Goal: Information Seeking & Learning: Learn about a topic

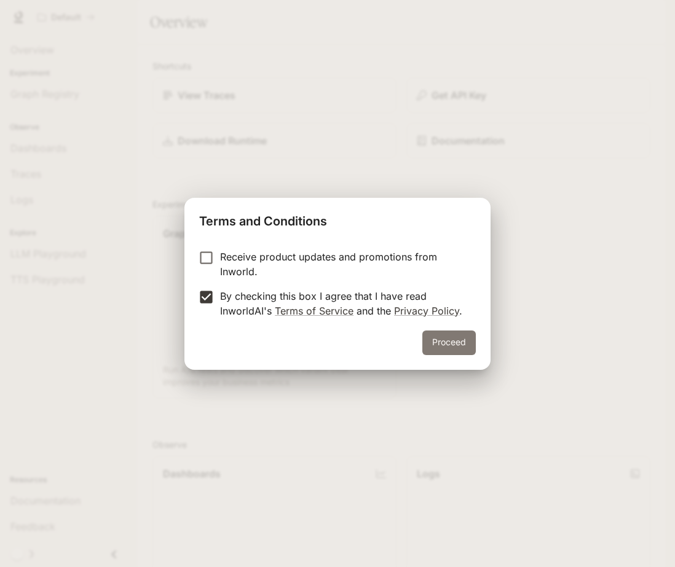
click at [438, 336] on button "Proceed" at bounding box center [448, 343] width 53 height 25
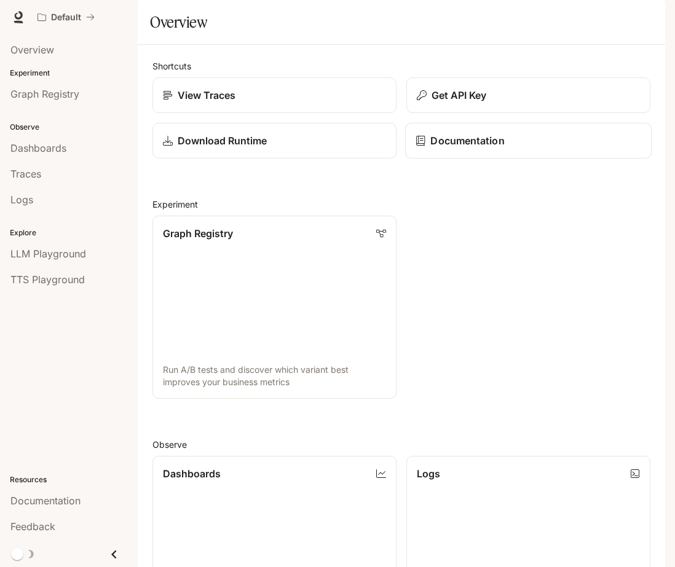
click at [432, 148] on p "Documentation" at bounding box center [467, 140] width 74 height 15
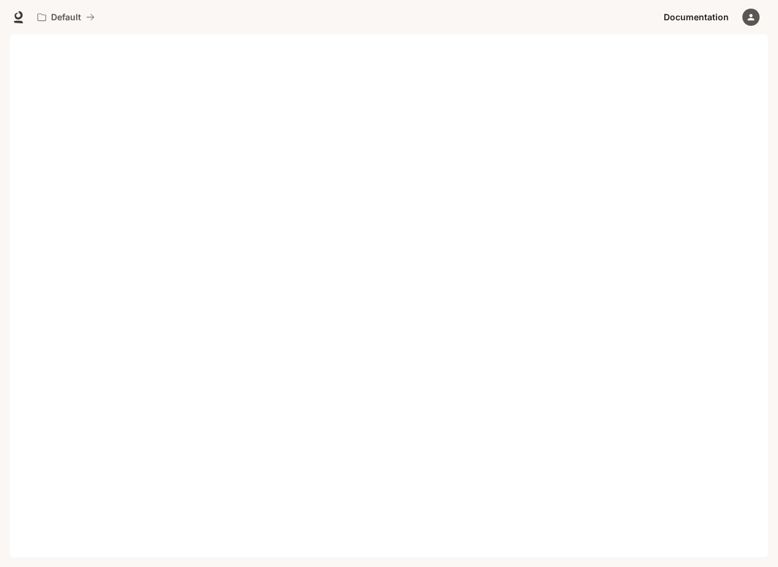
click at [712, 18] on span "Documentation" at bounding box center [696, 17] width 65 height 15
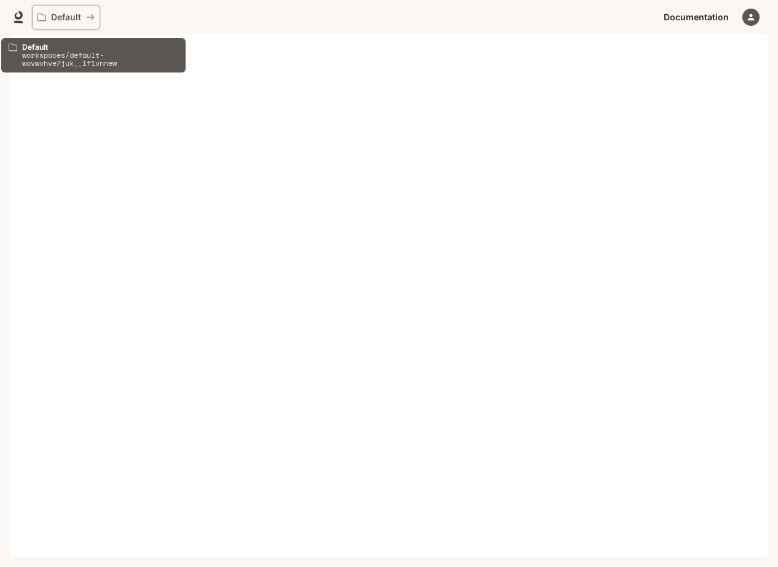
click at [65, 15] on p "Default" at bounding box center [66, 17] width 30 height 10
